Goal: Check status: Check status

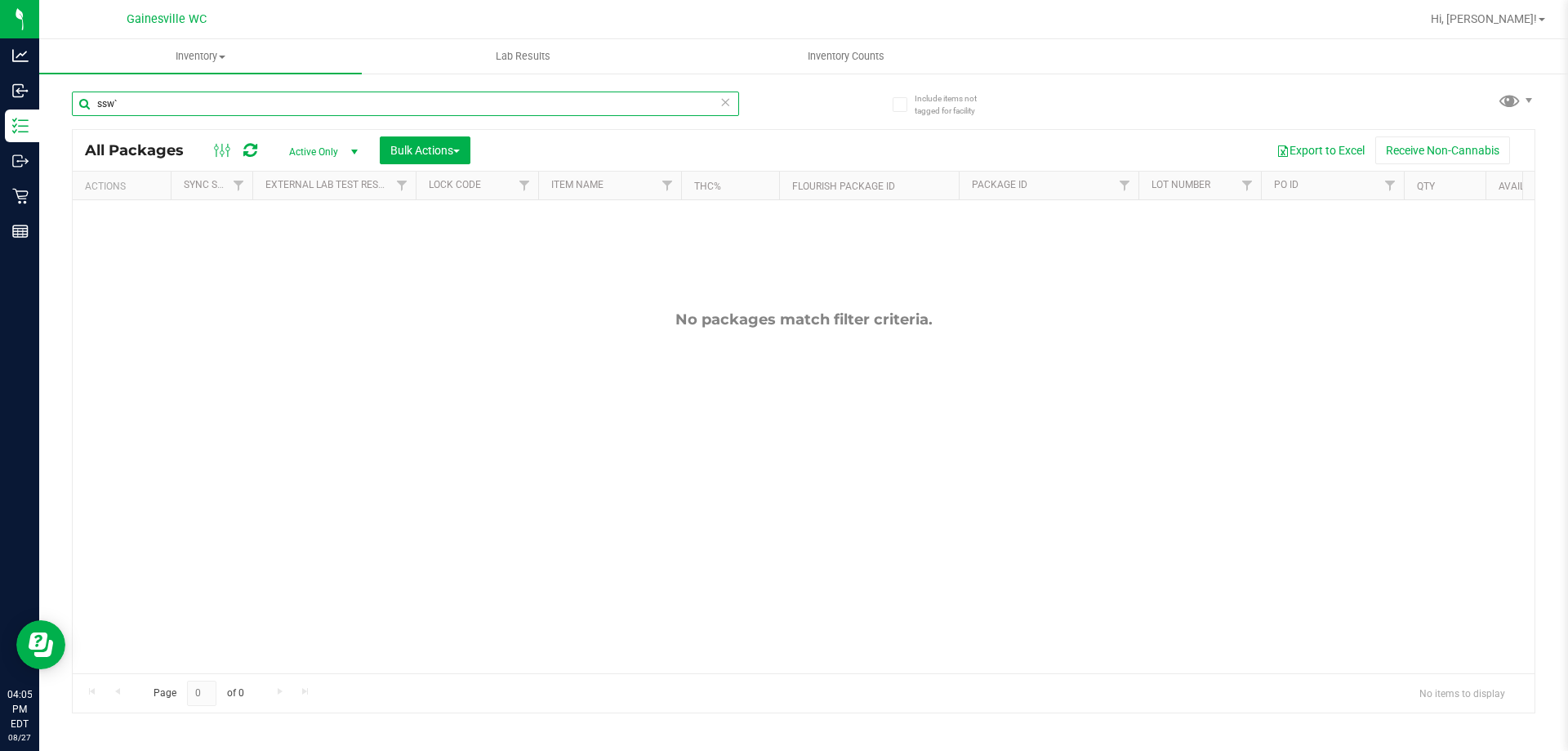
click at [216, 103] on input "ssw`" at bounding box center [405, 104] width 667 height 25
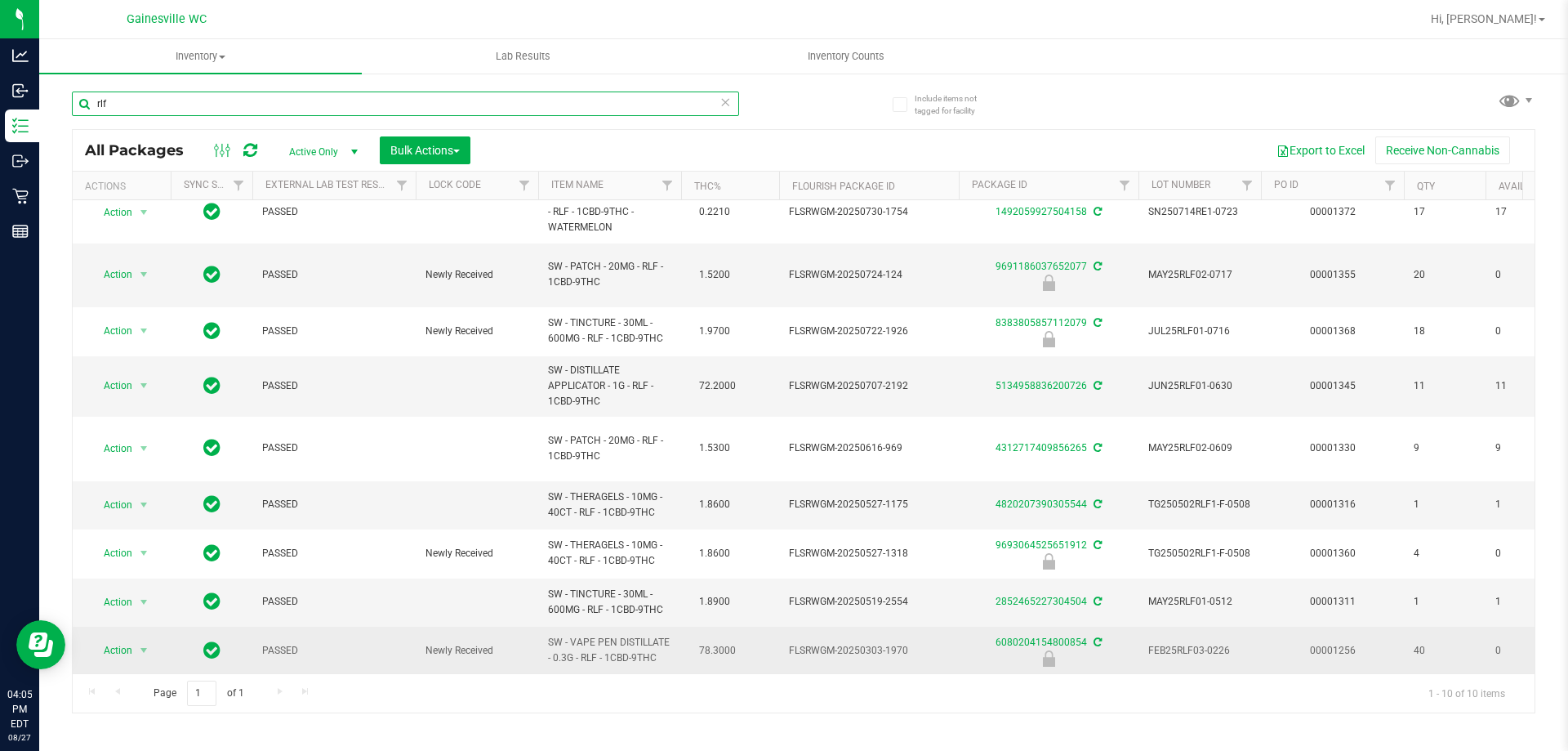
scroll to position [48, 0]
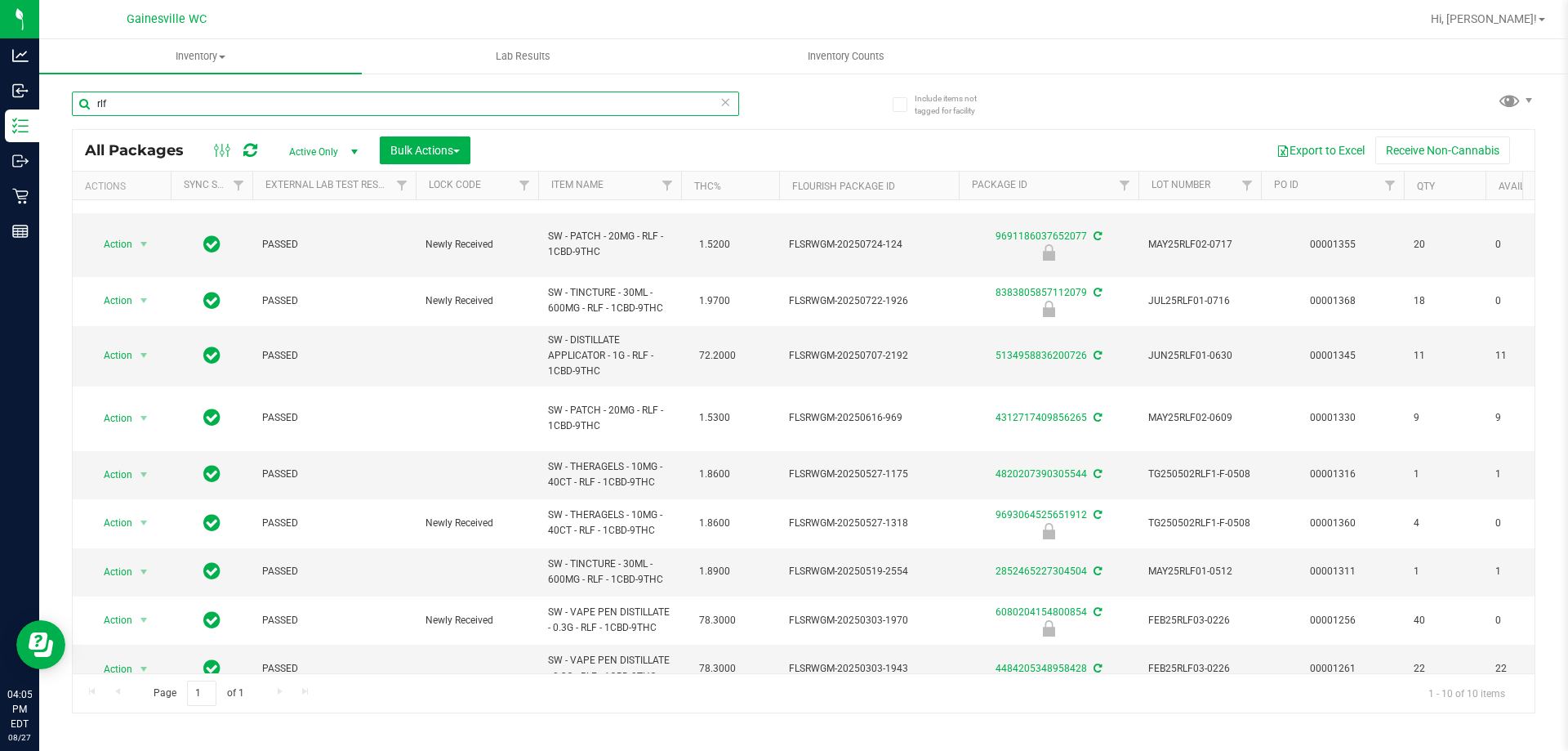
type input "rlf"
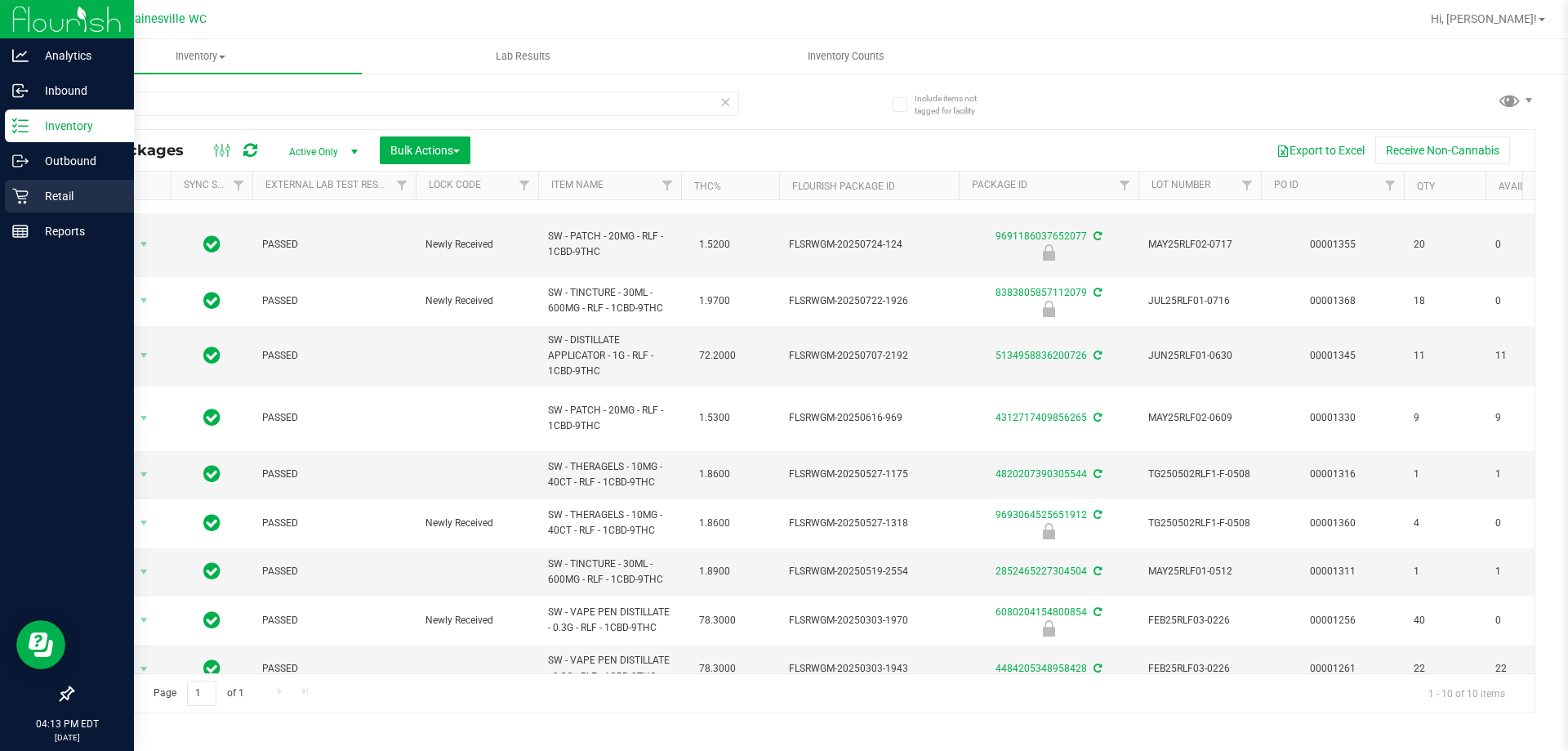
click at [6, 200] on div "Retail" at bounding box center [69, 195] width 129 height 33
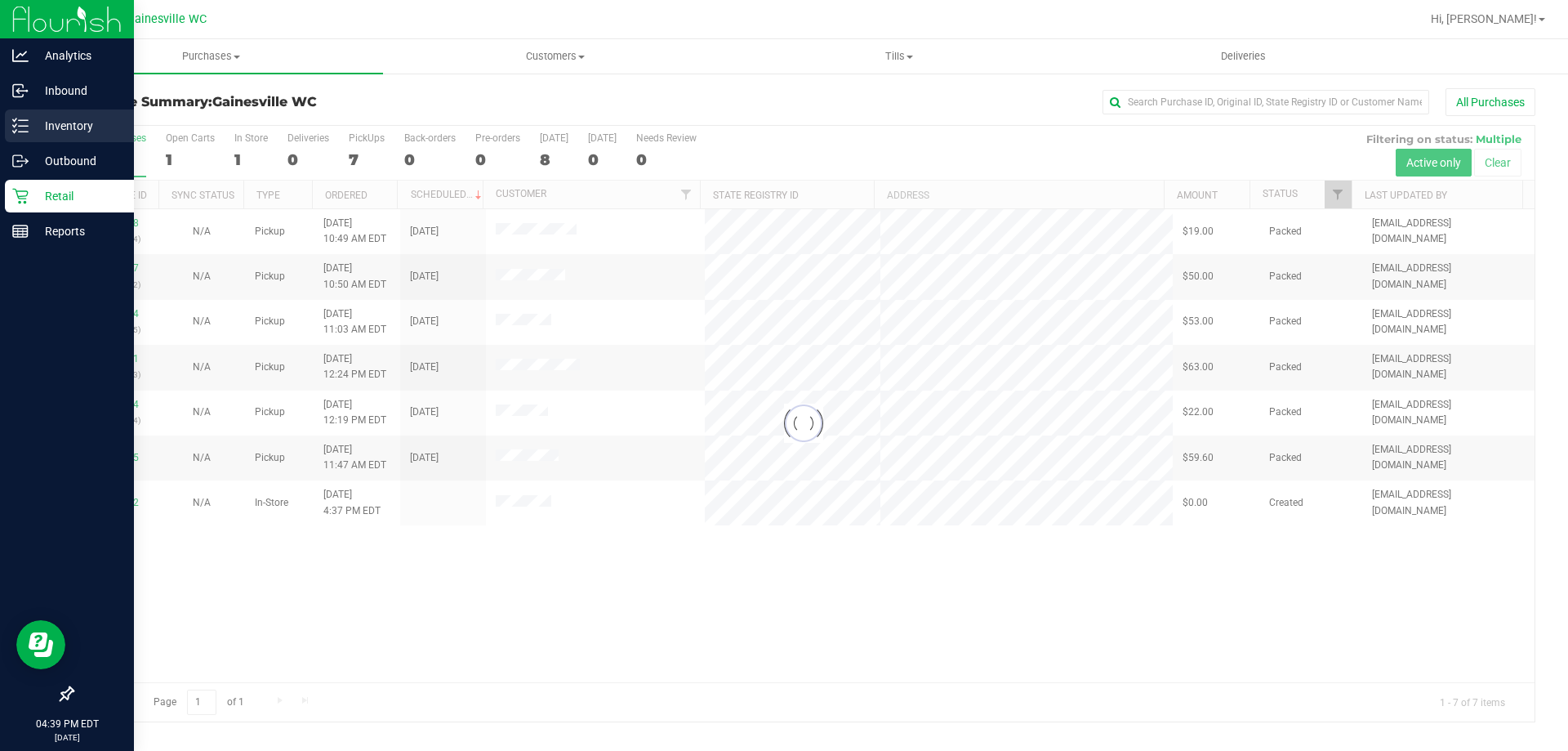
click at [28, 125] on p "Inventory" at bounding box center [77, 125] width 98 height 20
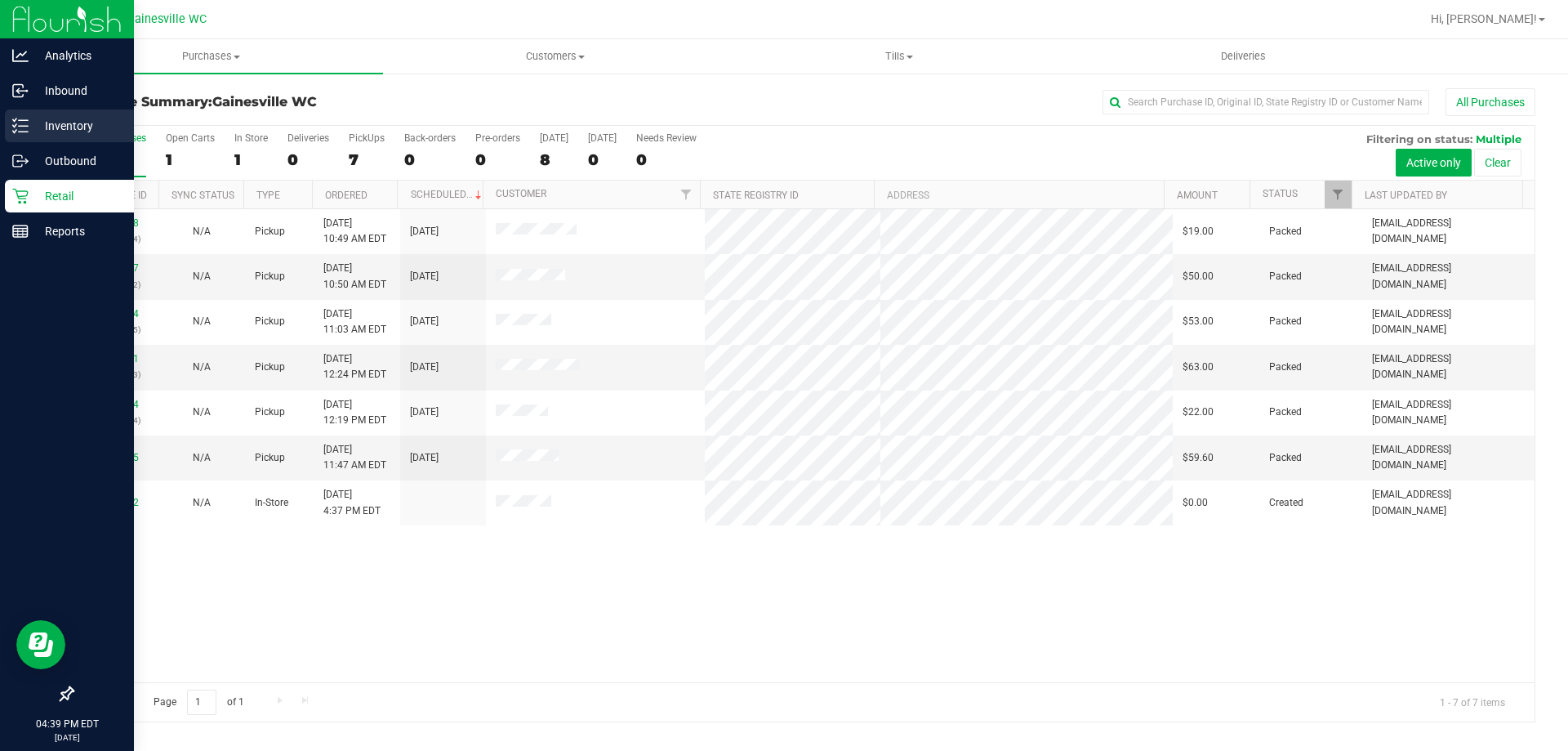
click at [7, 129] on div "Inventory" at bounding box center [69, 125] width 129 height 33
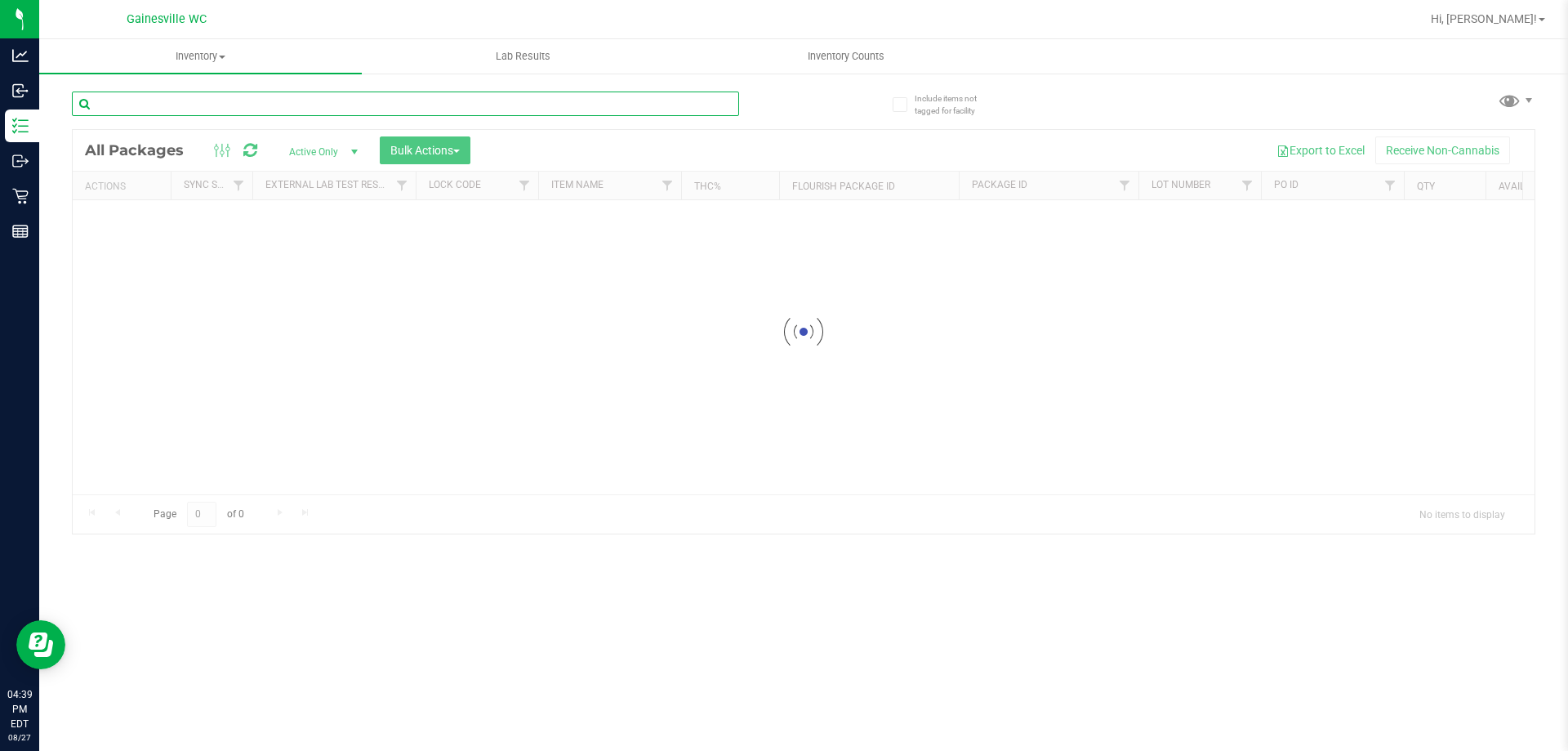
click at [225, 102] on input "text" at bounding box center [405, 104] width 667 height 25
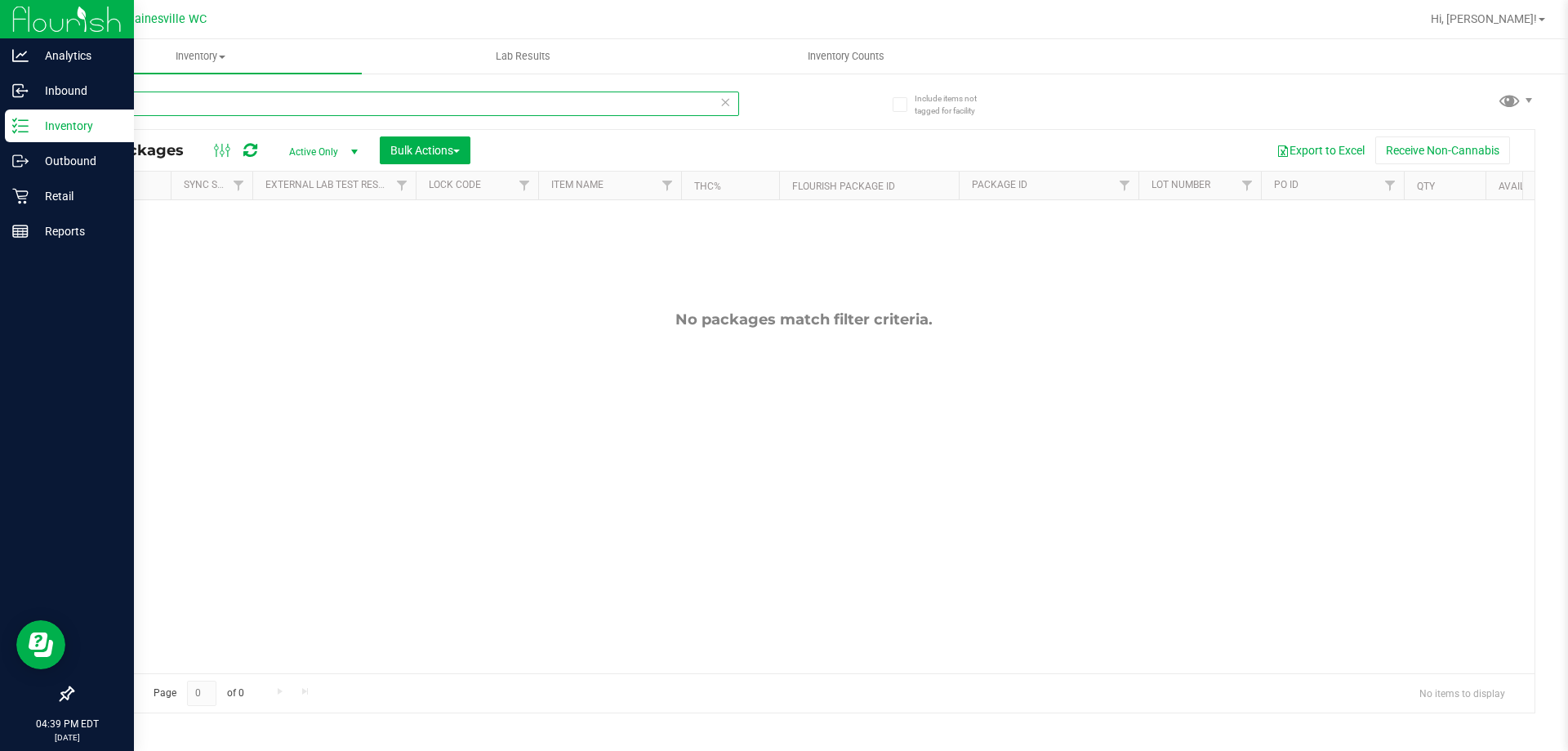
drag, startPoint x: 168, startPoint y: 109, endPoint x: 0, endPoint y: 131, distance: 169.4
click at [0, 131] on div "Analytics Inbound Inventory Outbound Retail Reports 04:39 PM EDT [DATE] 08/27 G…" at bounding box center [784, 376] width 1568 height 751
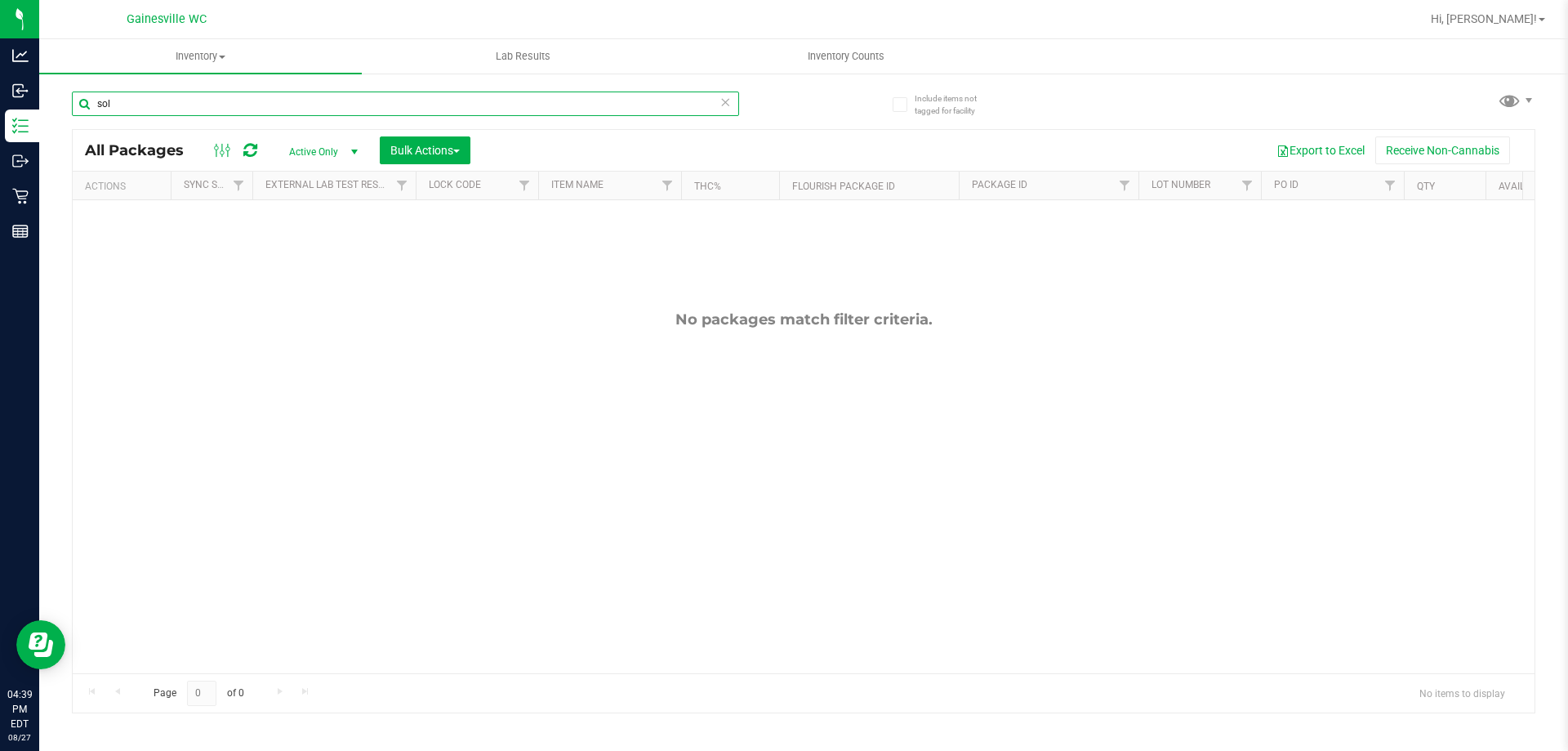
type input "solo"
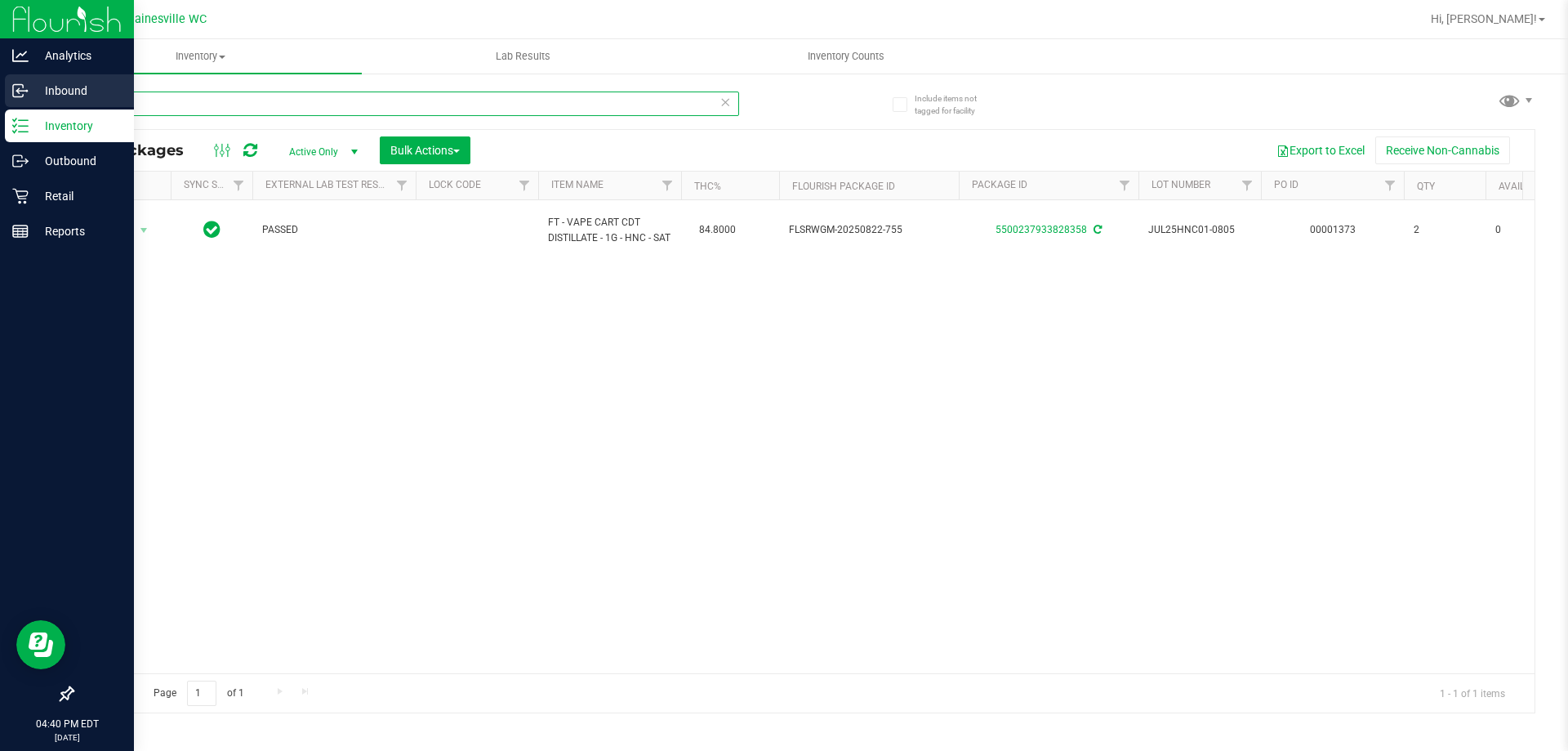
drag, startPoint x: 151, startPoint y: 102, endPoint x: 0, endPoint y: 91, distance: 151.4
click at [0, 92] on div "Analytics Inbound Inventory Outbound Retail Reports 04:40 PM EDT [DATE] 08/27 G…" at bounding box center [784, 376] width 1568 height 751
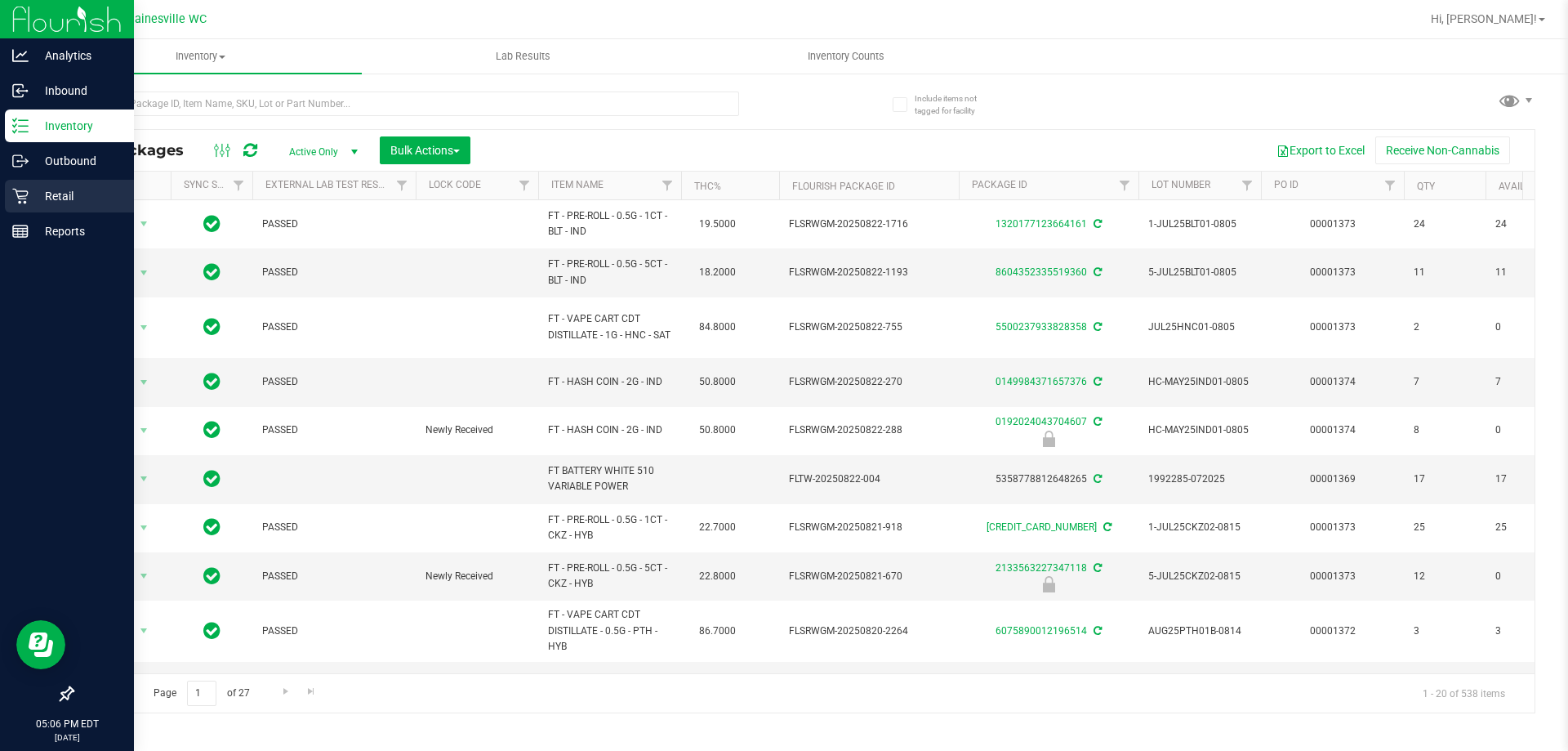
click at [3, 198] on link "Retail" at bounding box center [67, 196] width 134 height 35
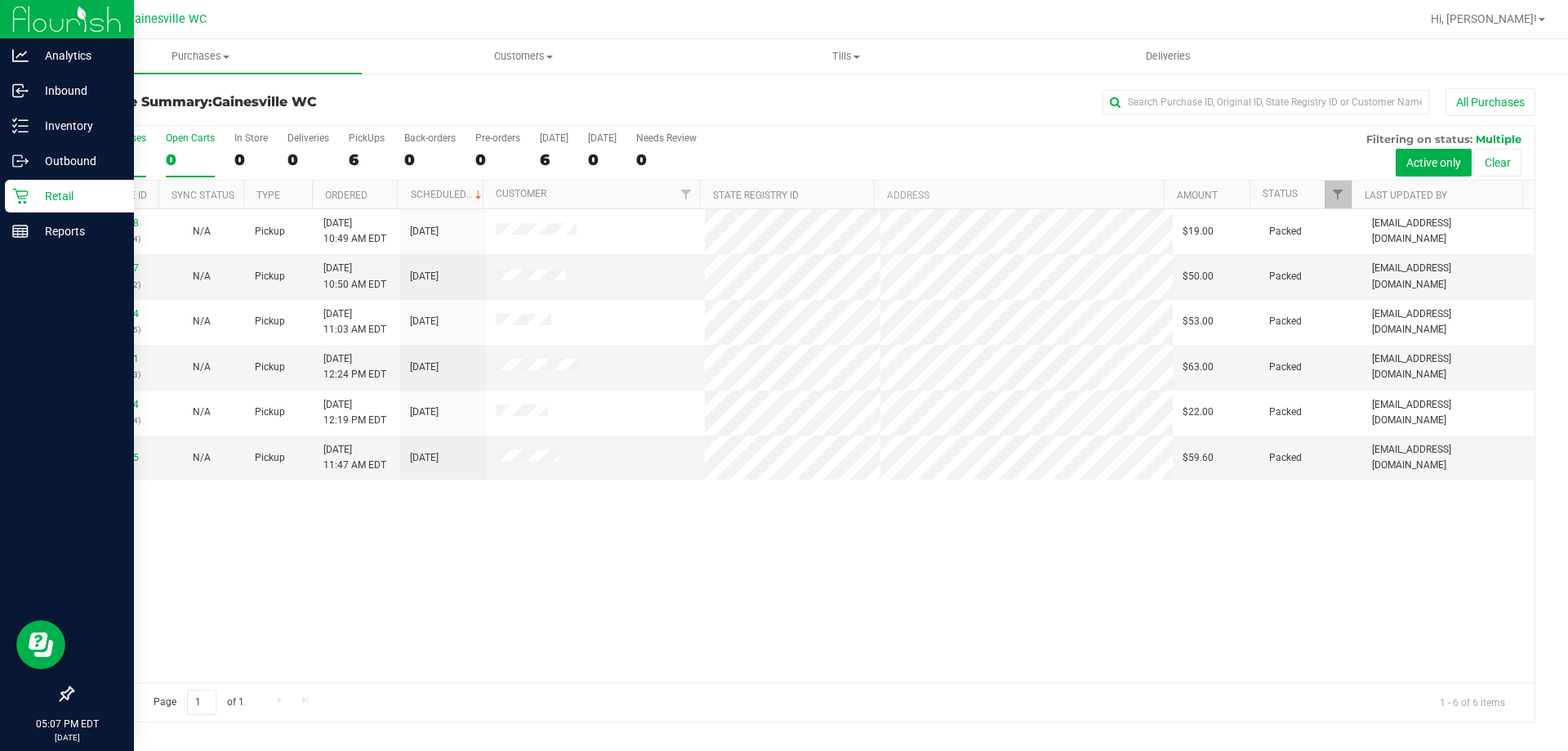
click at [179, 161] on div "0" at bounding box center [191, 159] width 49 height 19
click at [0, 0] on input "Open Carts 0" at bounding box center [0, 0] width 0 height 0
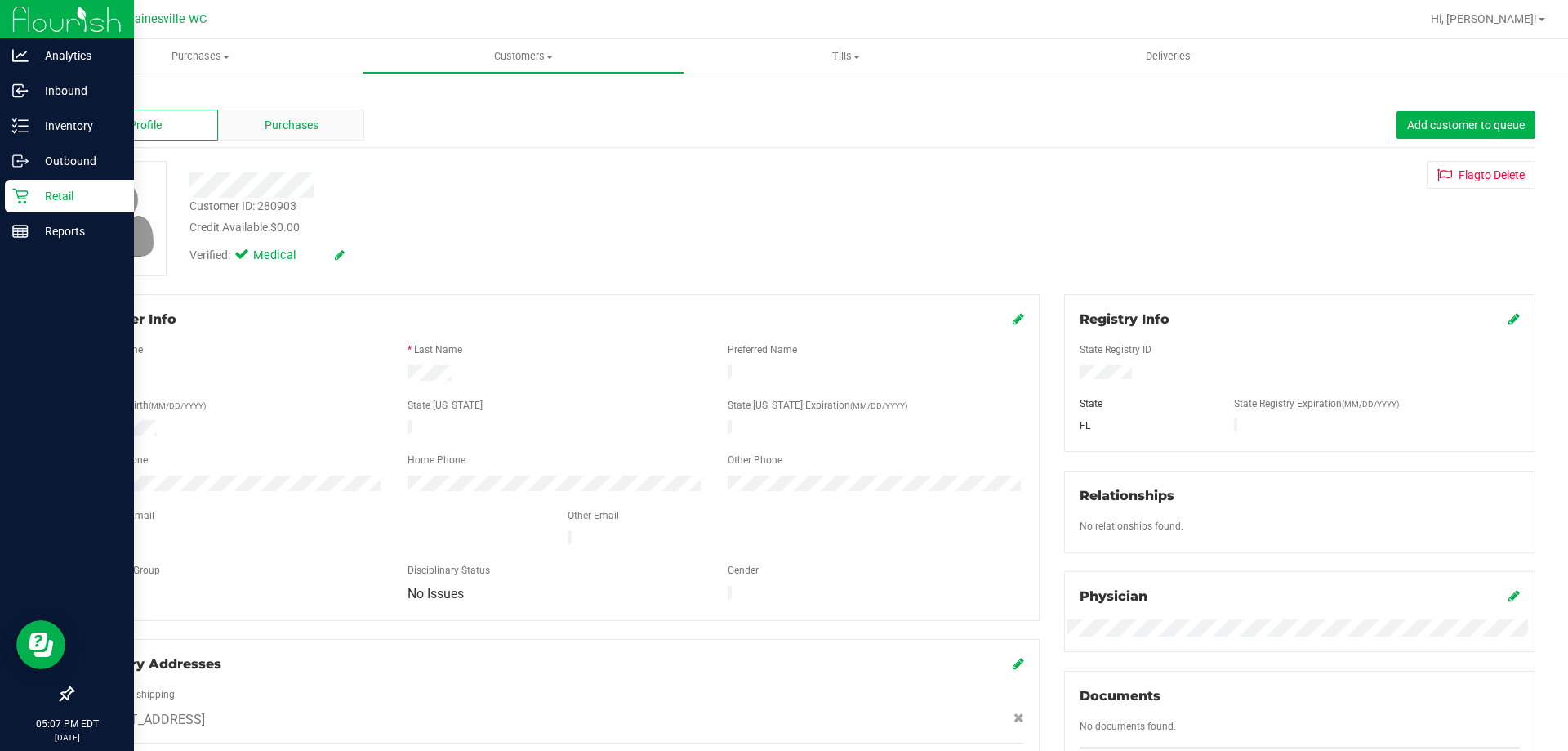
click at [291, 121] on span "Purchases" at bounding box center [292, 125] width 54 height 17
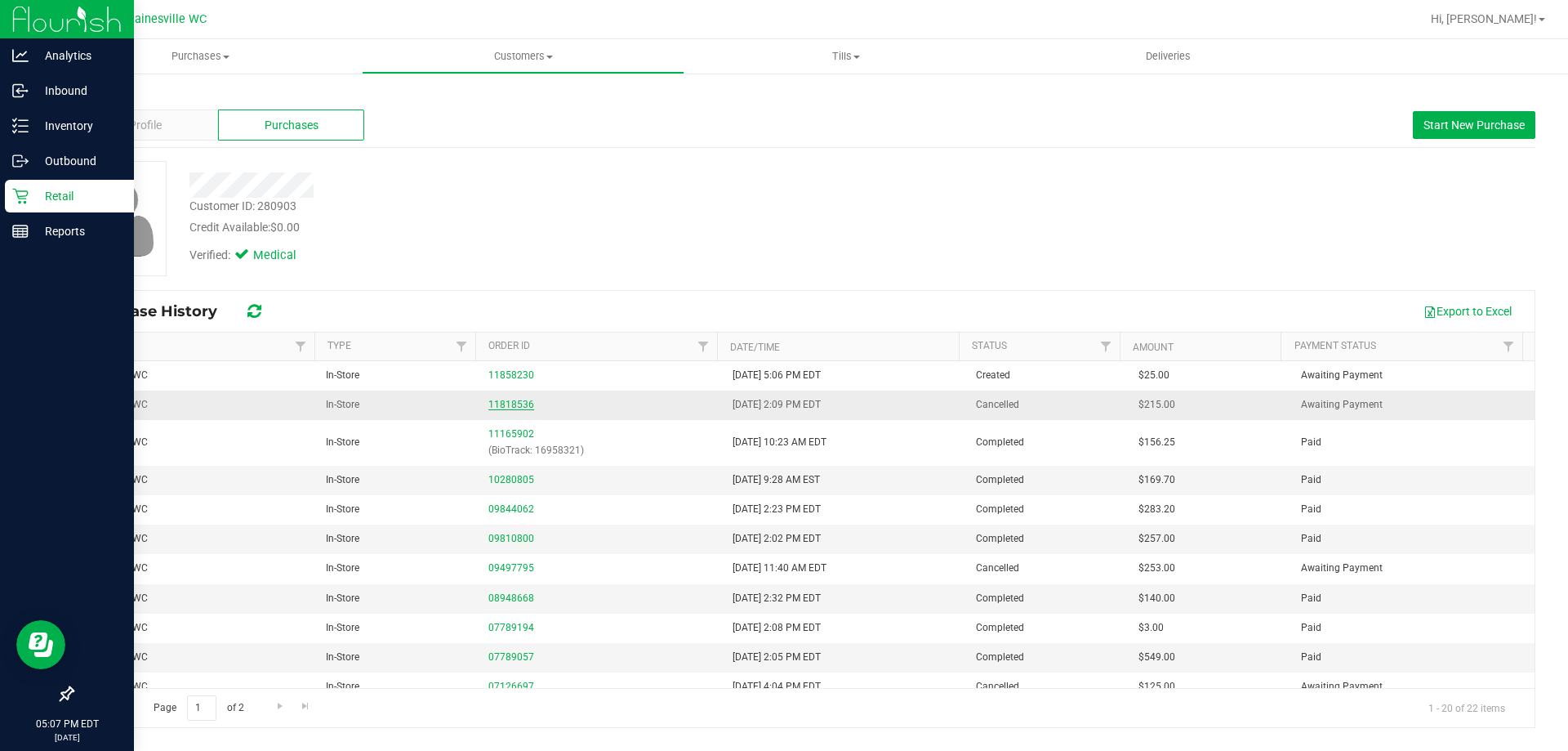
click at [499, 409] on link "11818536" at bounding box center [511, 404] width 45 height 11
